Goal: Browse casually

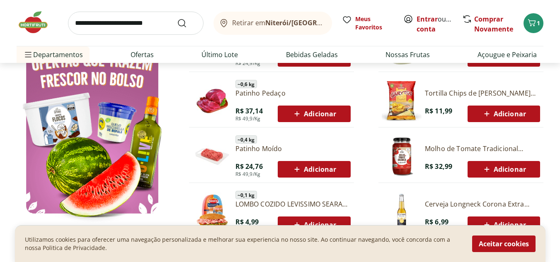
scroll to position [481, 0]
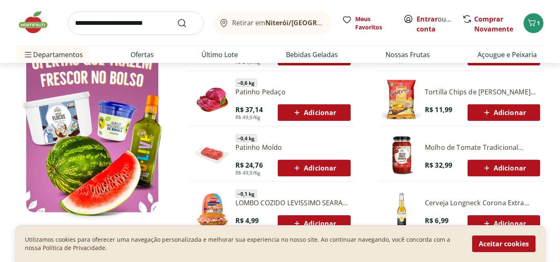
click at [33, 32] on img at bounding box center [37, 22] width 41 height 25
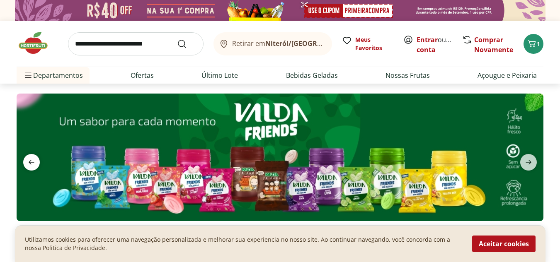
click at [30, 164] on icon "previous" at bounding box center [32, 162] width 6 height 5
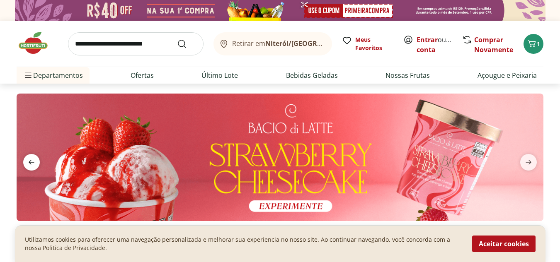
click at [30, 164] on icon "previous" at bounding box center [32, 162] width 6 height 5
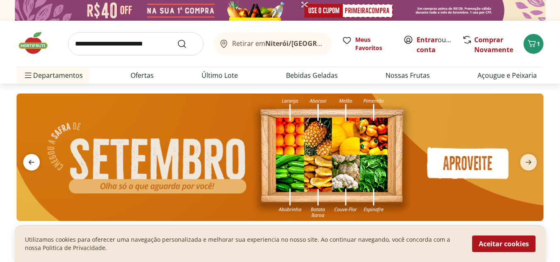
click at [30, 164] on icon "previous" at bounding box center [32, 162] width 6 height 5
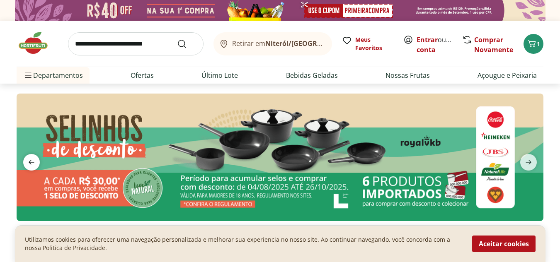
click at [30, 164] on icon "previous" at bounding box center [32, 162] width 6 height 5
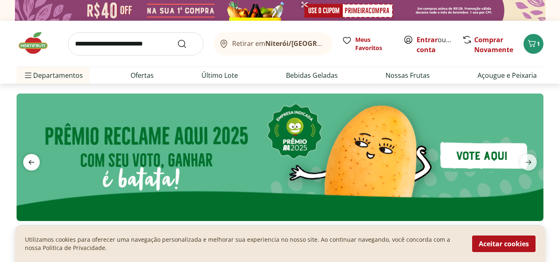
click at [30, 164] on icon "previous" at bounding box center [32, 162] width 6 height 5
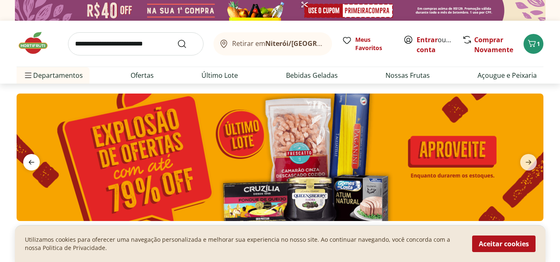
click at [30, 164] on icon "previous" at bounding box center [32, 162] width 6 height 5
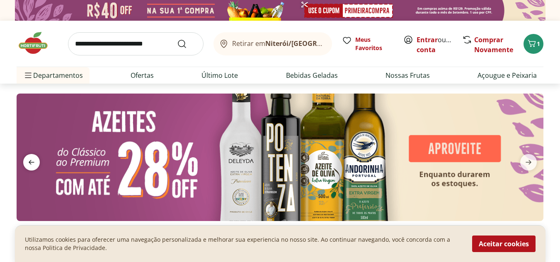
click at [30, 164] on icon "previous" at bounding box center [32, 162] width 6 height 5
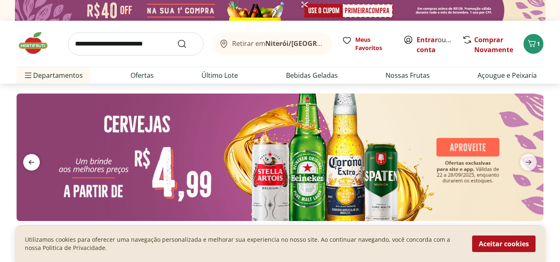
click at [30, 164] on icon "previous" at bounding box center [32, 162] width 6 height 5
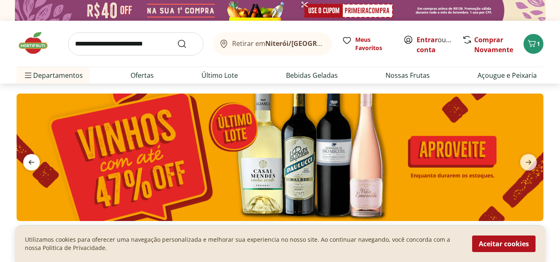
click at [30, 164] on icon "previous" at bounding box center [32, 162] width 6 height 5
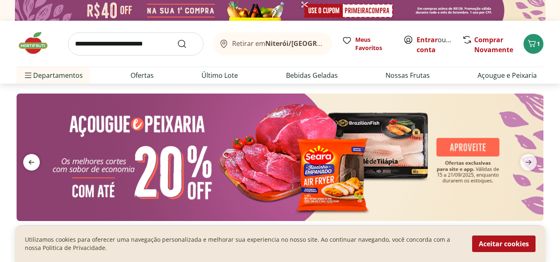
click at [30, 164] on icon "previous" at bounding box center [32, 162] width 6 height 5
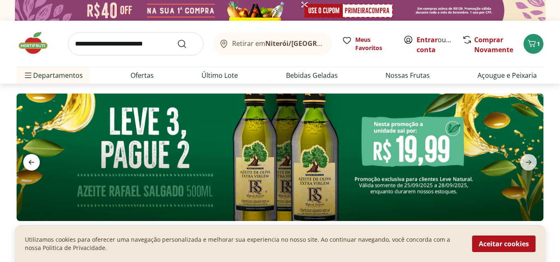
click at [30, 164] on icon "previous" at bounding box center [32, 162] width 6 height 5
